Goal: Check status

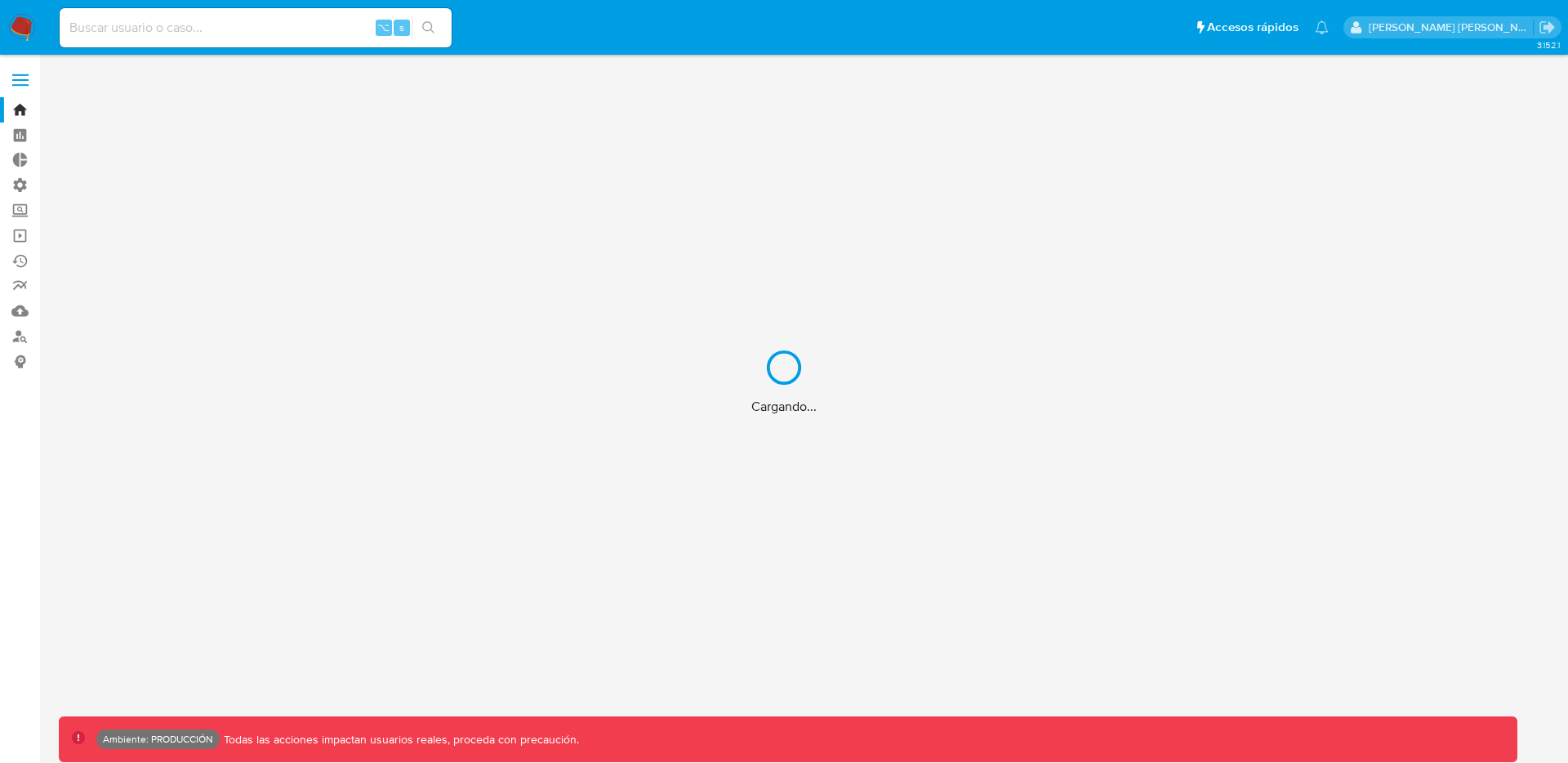
click at [188, 34] on div "Cargando..." at bounding box center [784, 381] width 1568 height 763
click at [180, 26] on div "Cargando..." at bounding box center [784, 381] width 1568 height 763
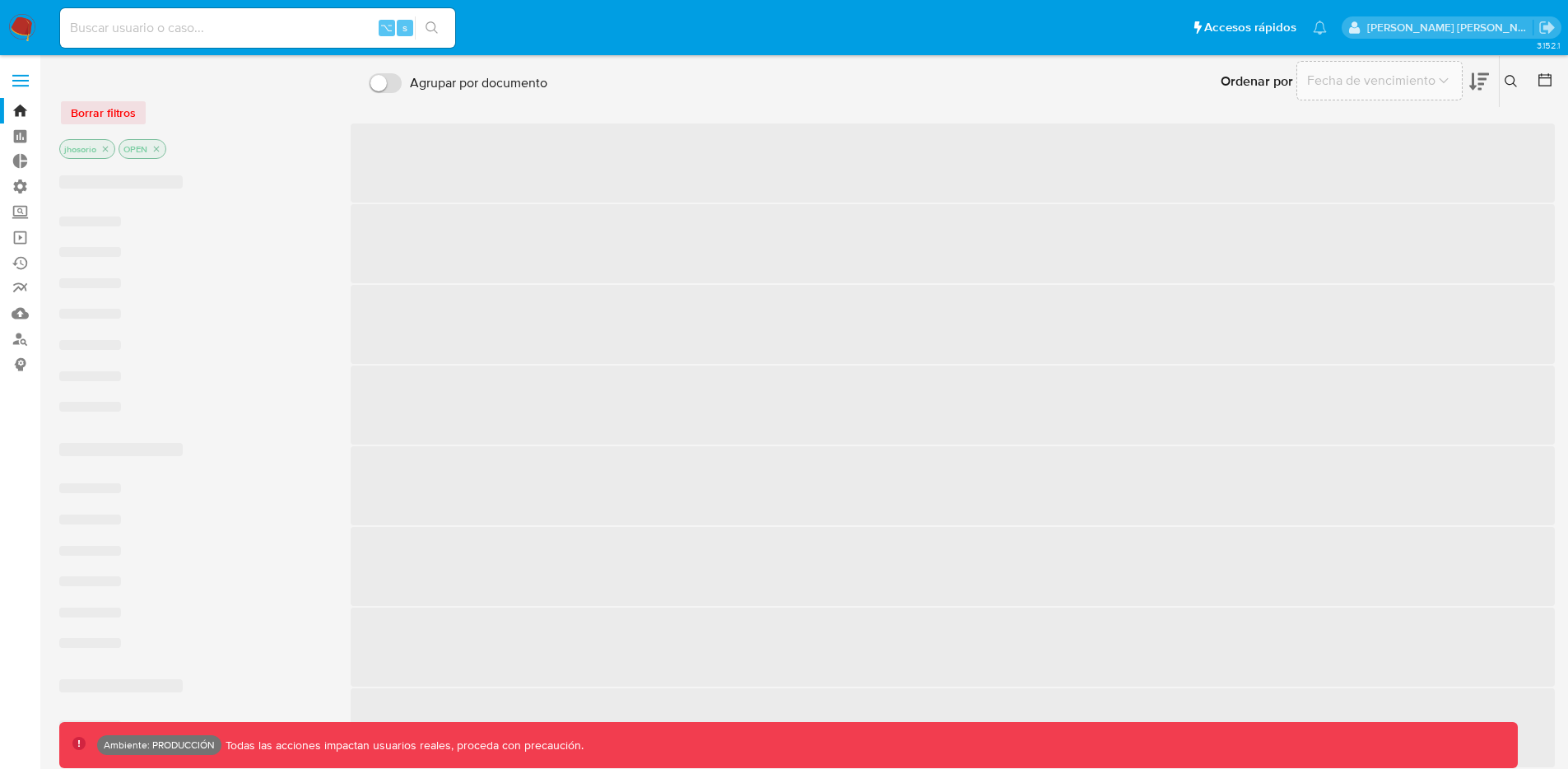
click at [179, 35] on input at bounding box center [257, 27] width 395 height 21
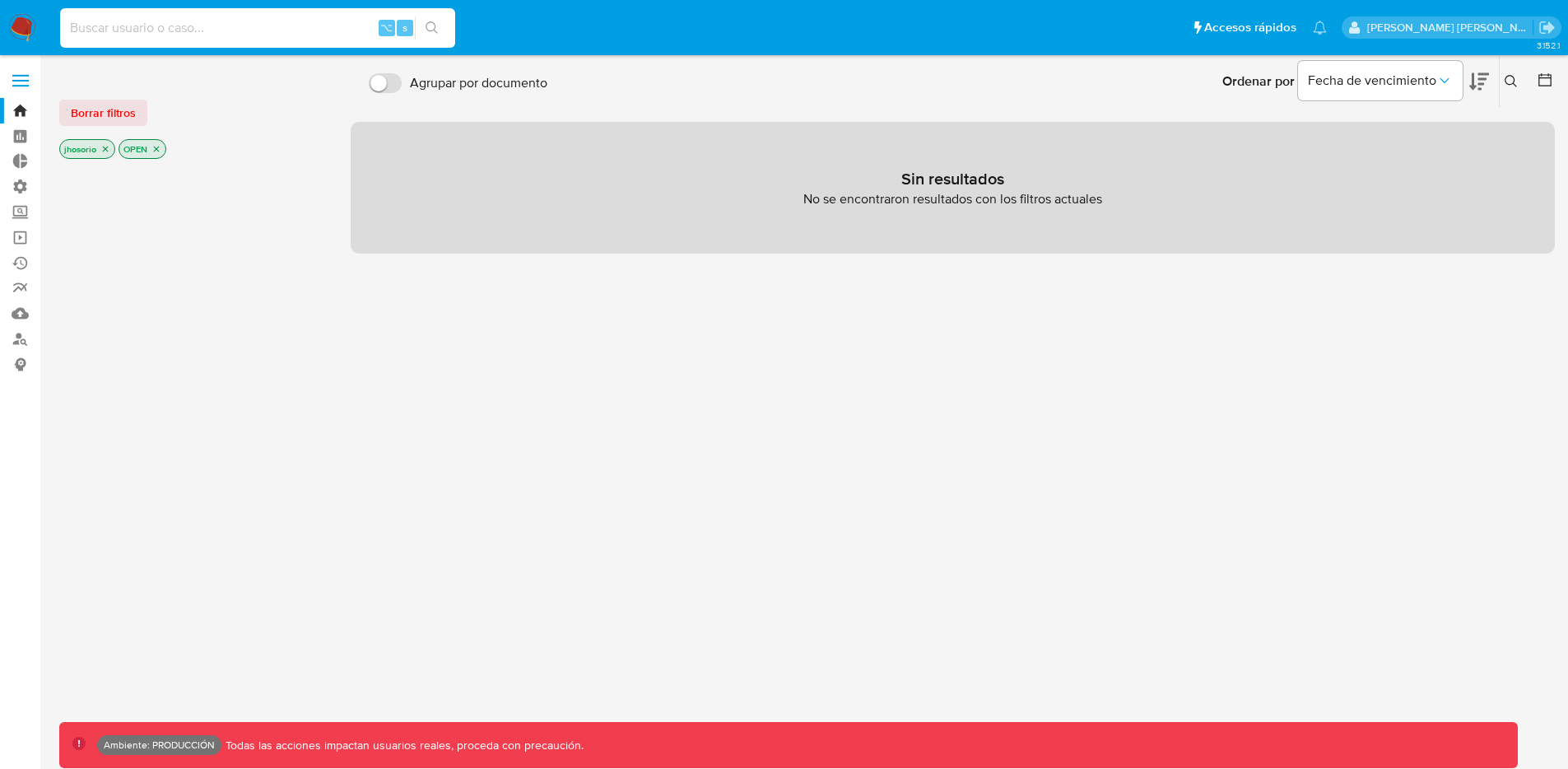
paste input "6WAJrKy15qCGsXqrDurb12nD"
type input "6WAJrKy15qCGsXqrDurb12nD"
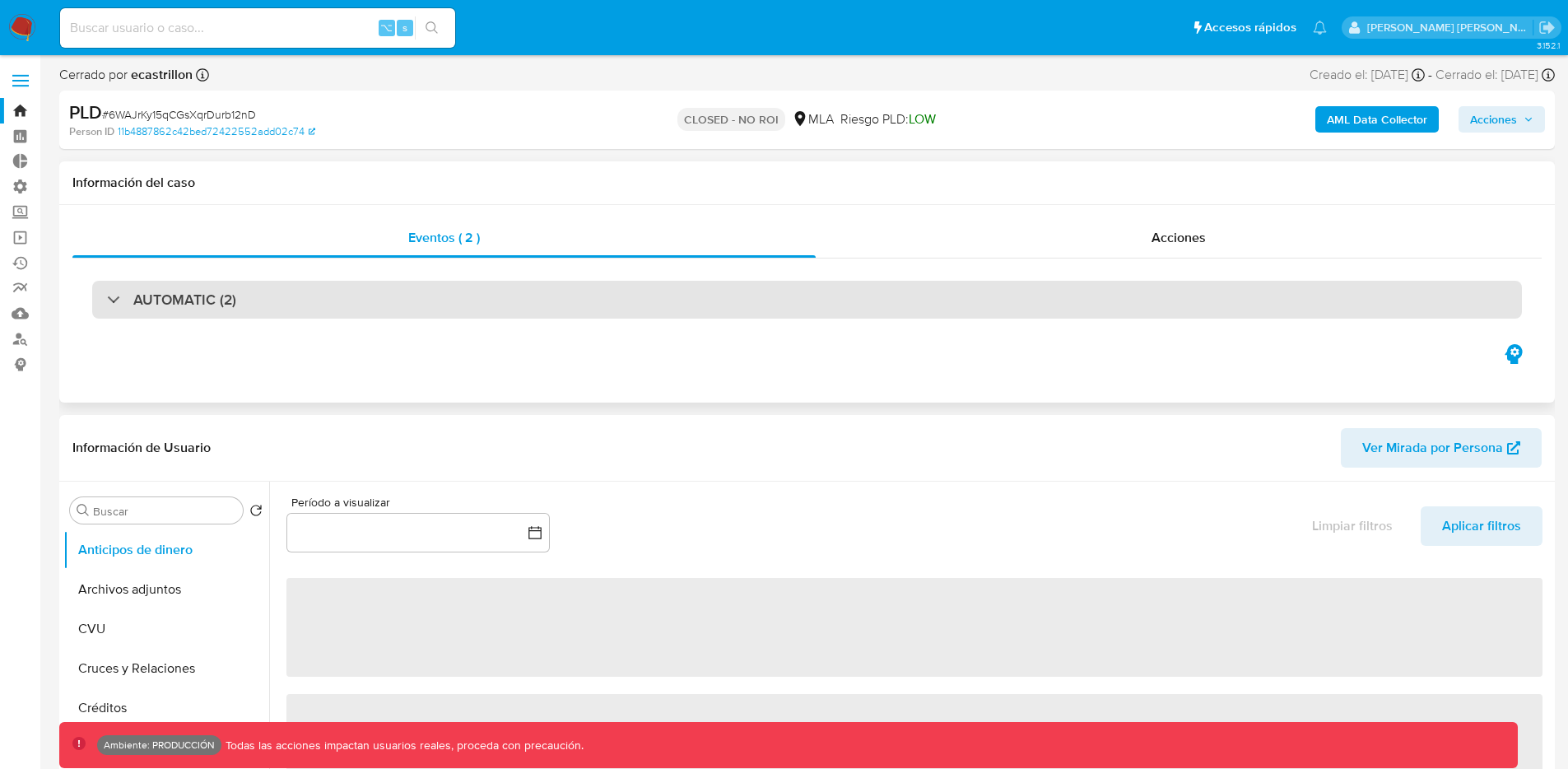
click at [115, 305] on div "AUTOMATIC (2)" at bounding box center [171, 299] width 130 height 18
select select "10"
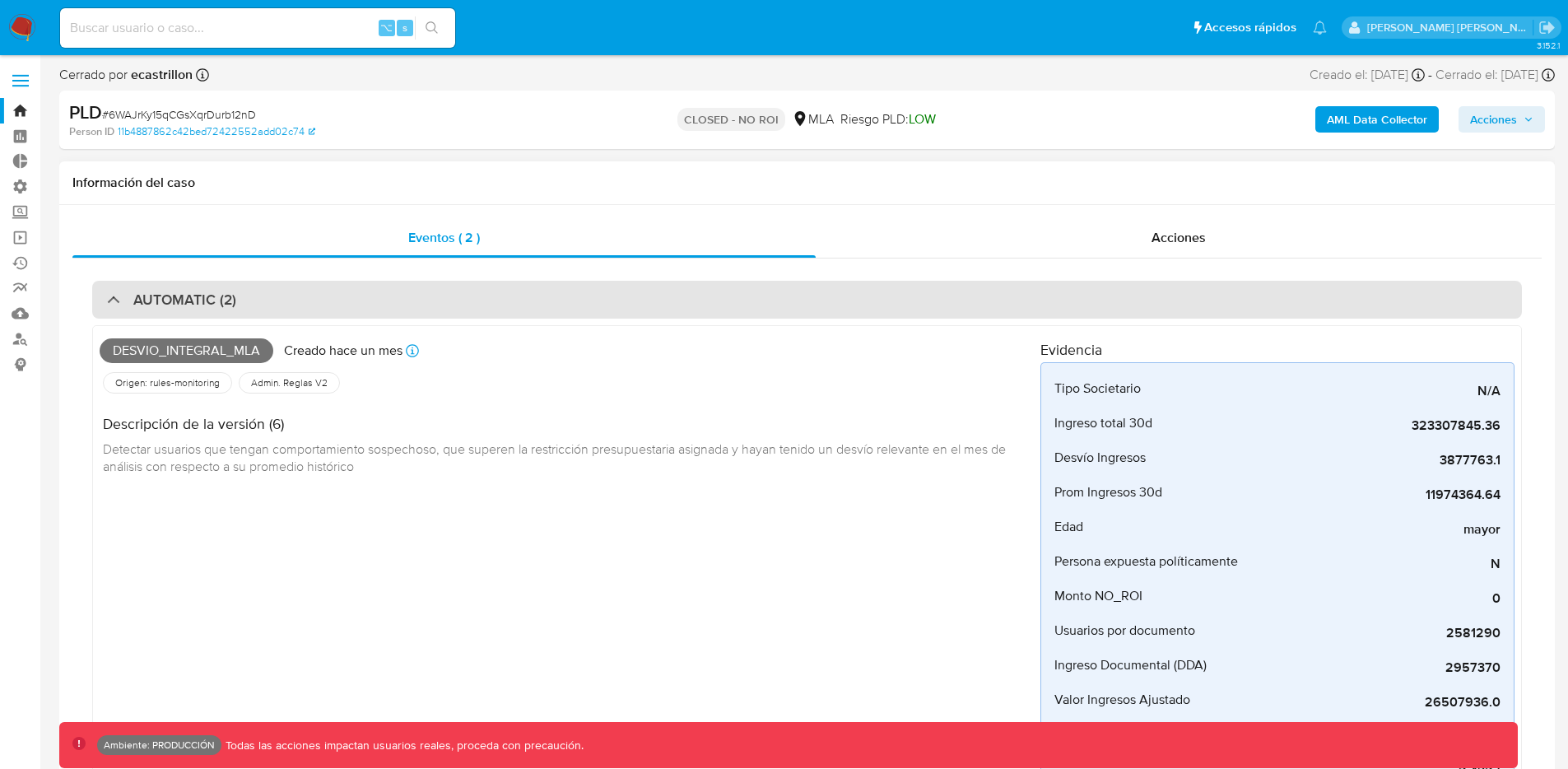
click at [115, 305] on div "AUTOMATIC (2)" at bounding box center [171, 299] width 130 height 18
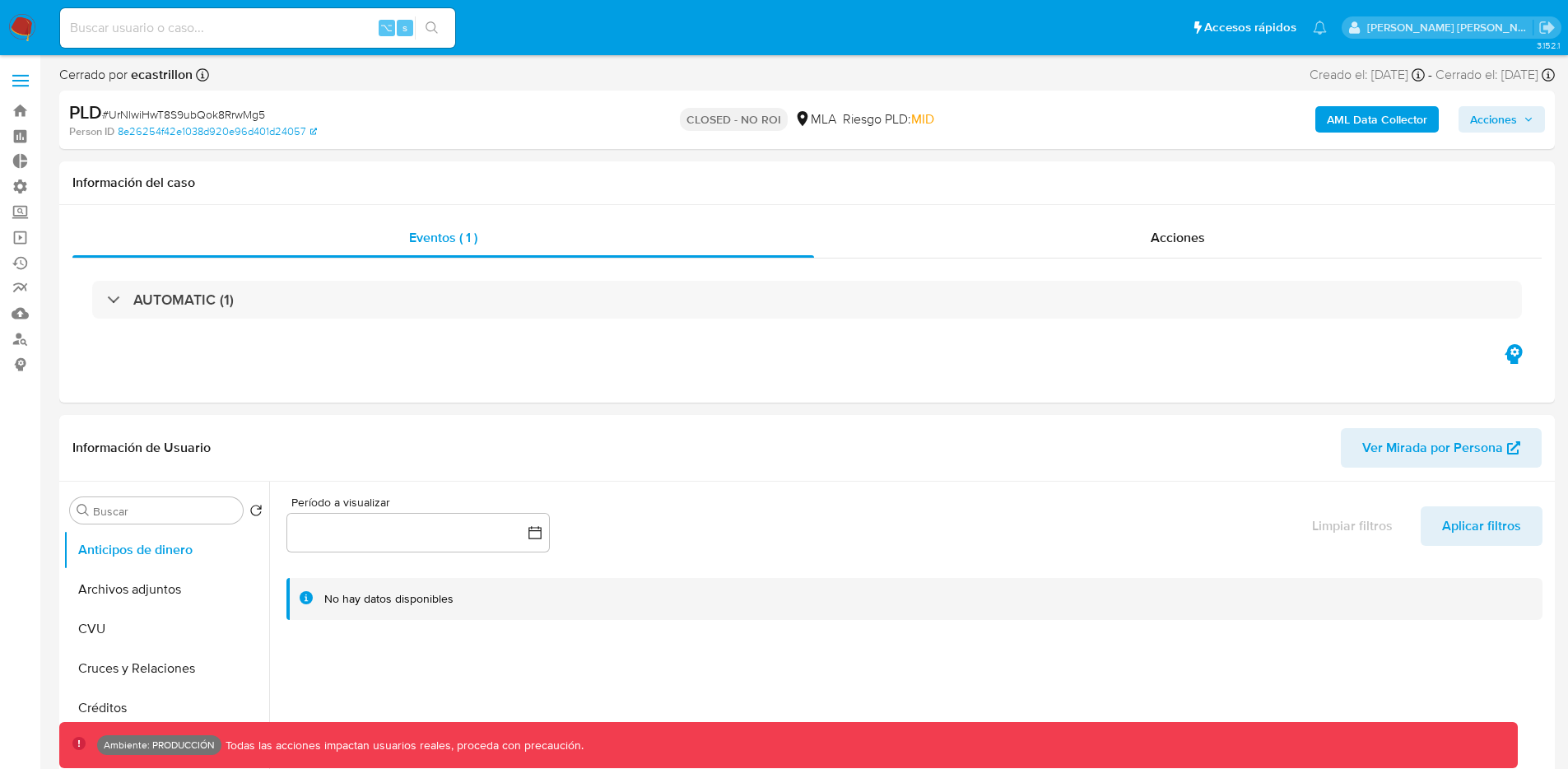
select select "10"
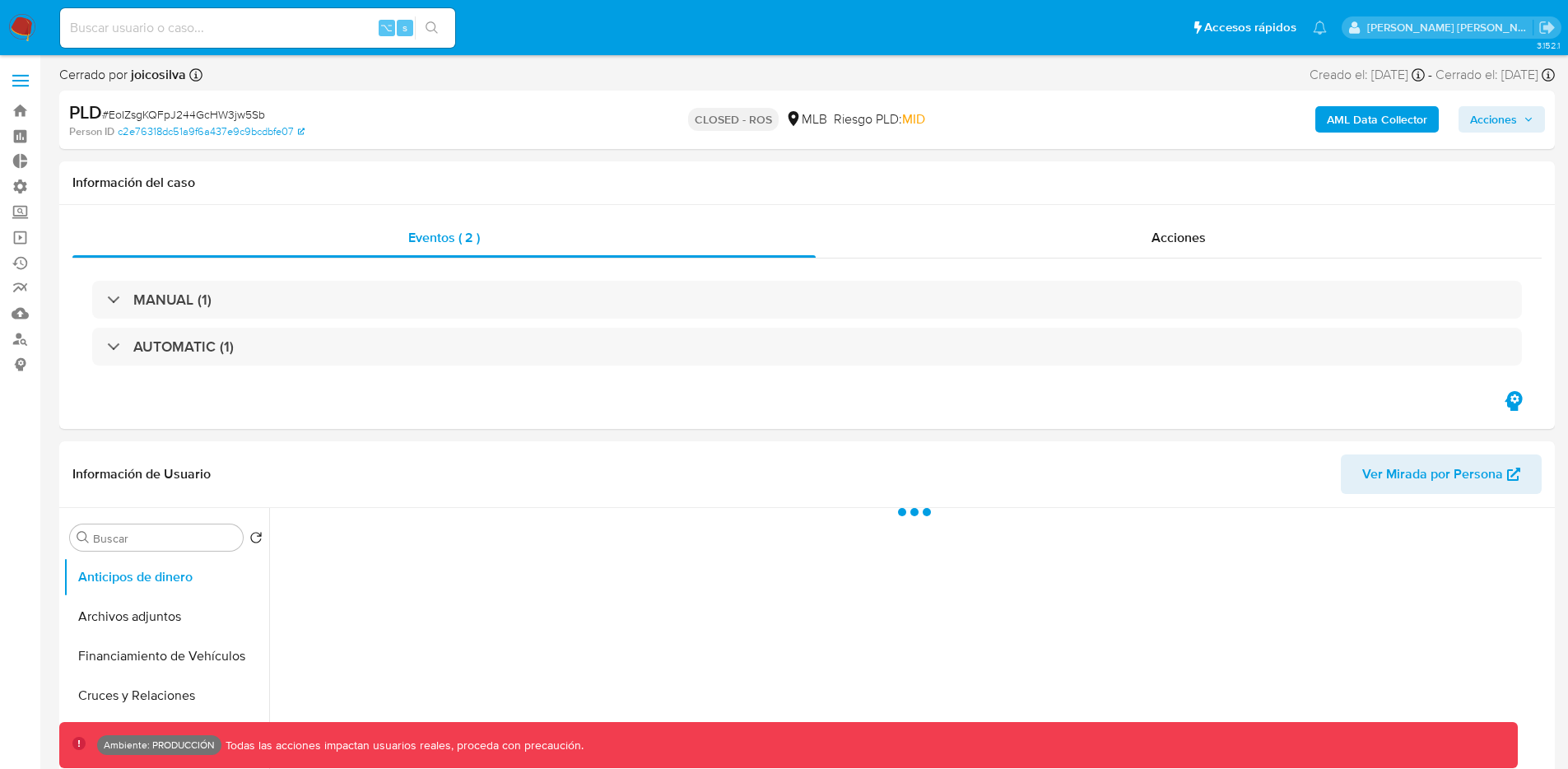
select select "10"
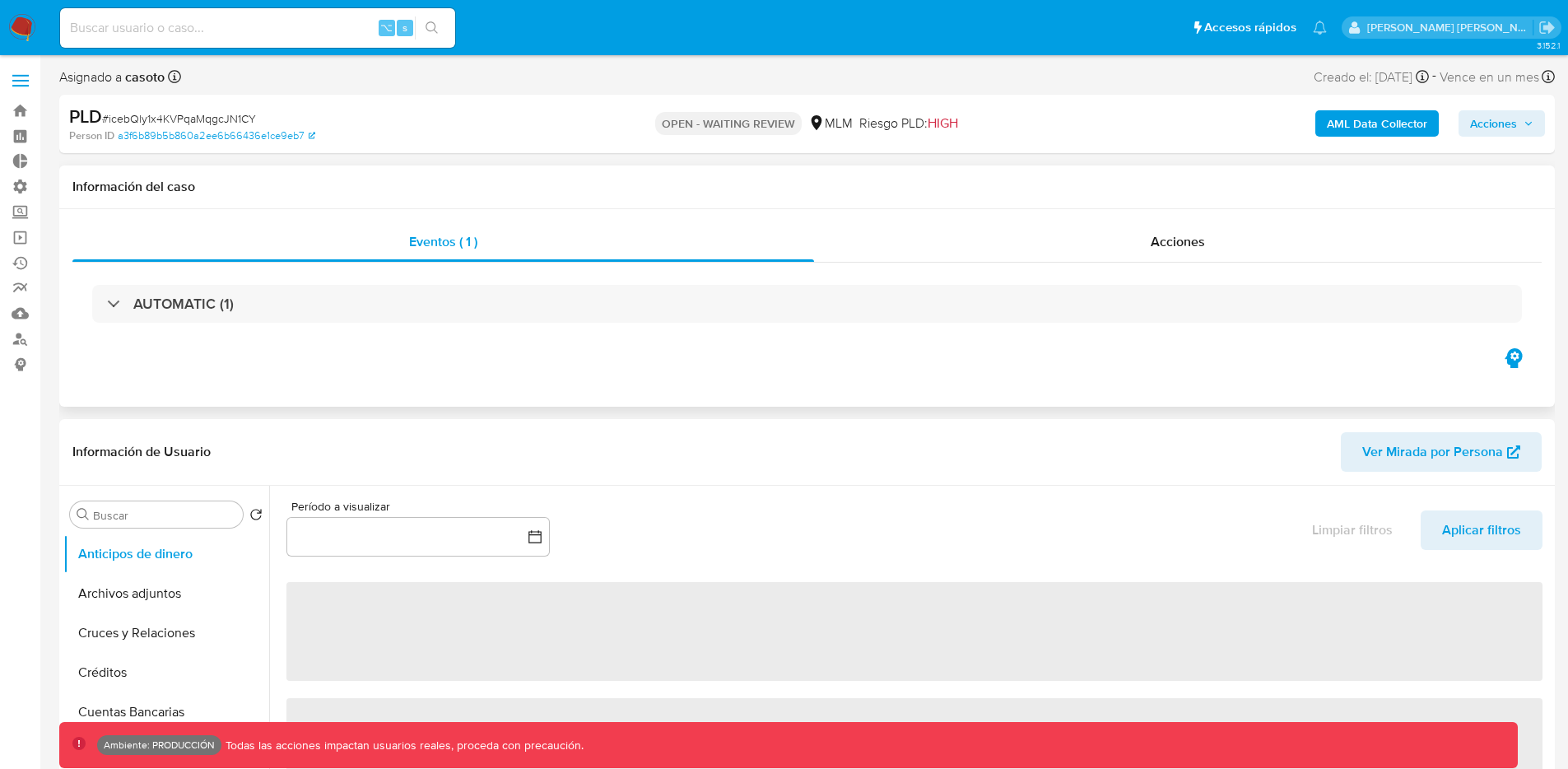
select select "10"
